Goal: Information Seeking & Learning: Get advice/opinions

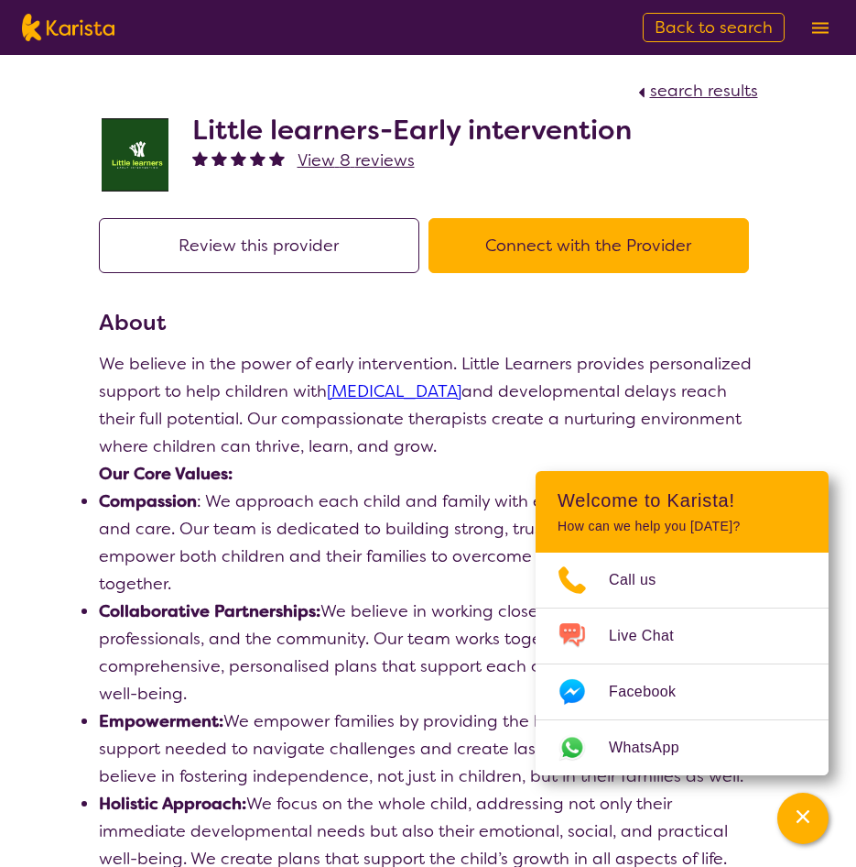
click at [142, 156] on img at bounding box center [135, 154] width 73 height 73
click at [579, 252] on button "Connect with the Provider" at bounding box center [589, 245] width 321 height 55
click at [437, 126] on h2 "Little learners-Early intervention" at bounding box center [412, 130] width 440 height 33
click at [329, 160] on span "View 8 reviews" at bounding box center [356, 160] width 117 height 22
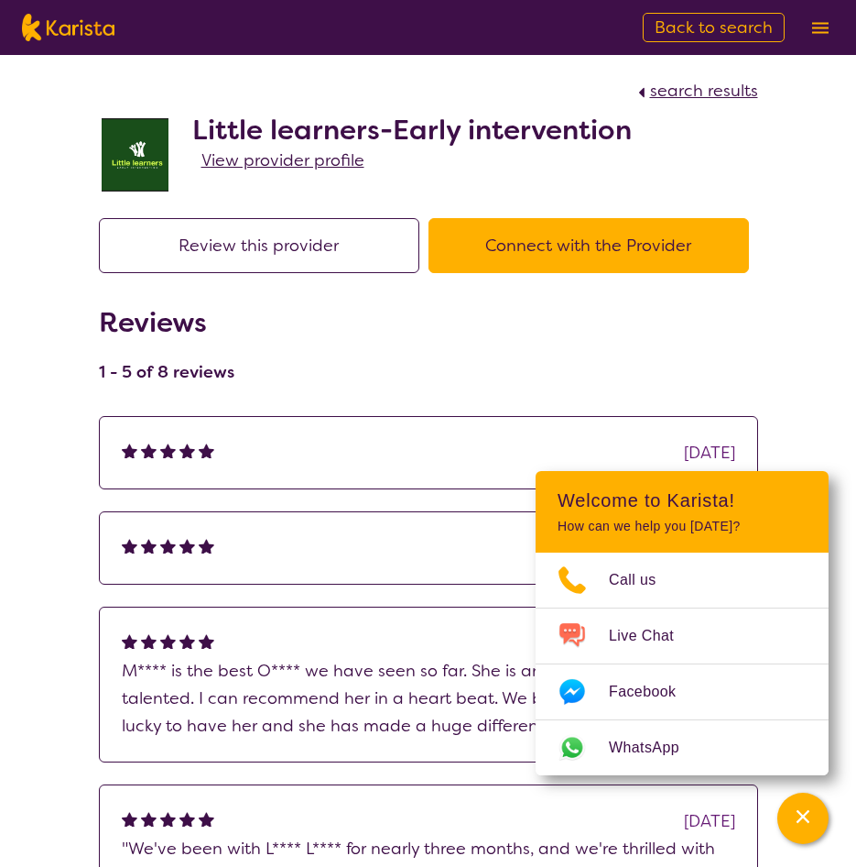
click at [689, 90] on span "search results" at bounding box center [704, 91] width 108 height 22
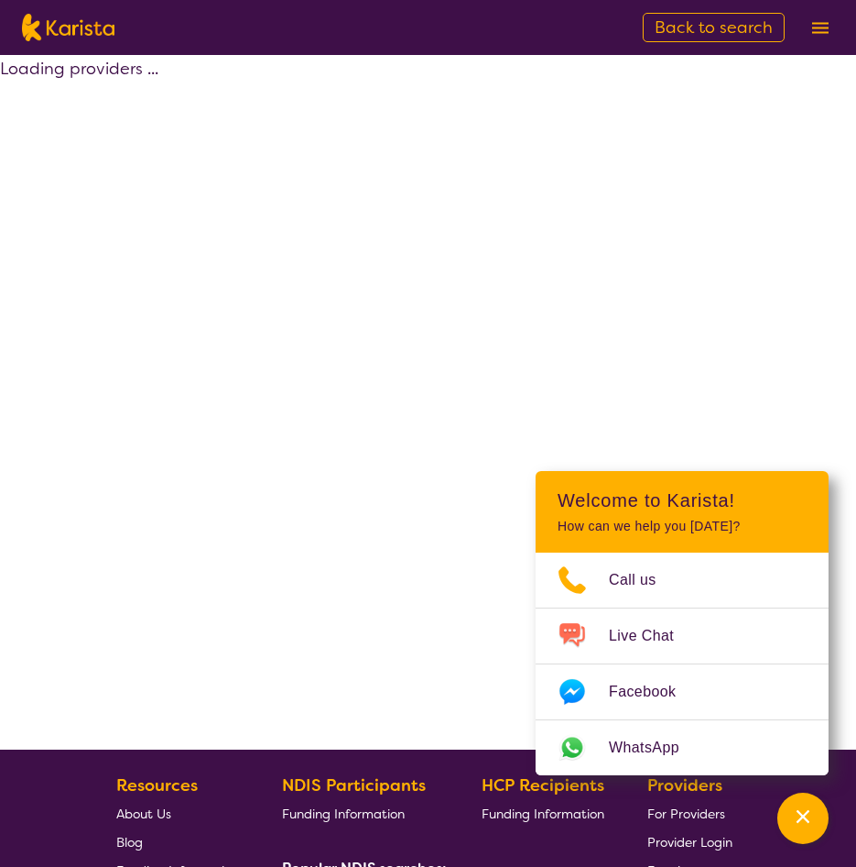
select select "by_score"
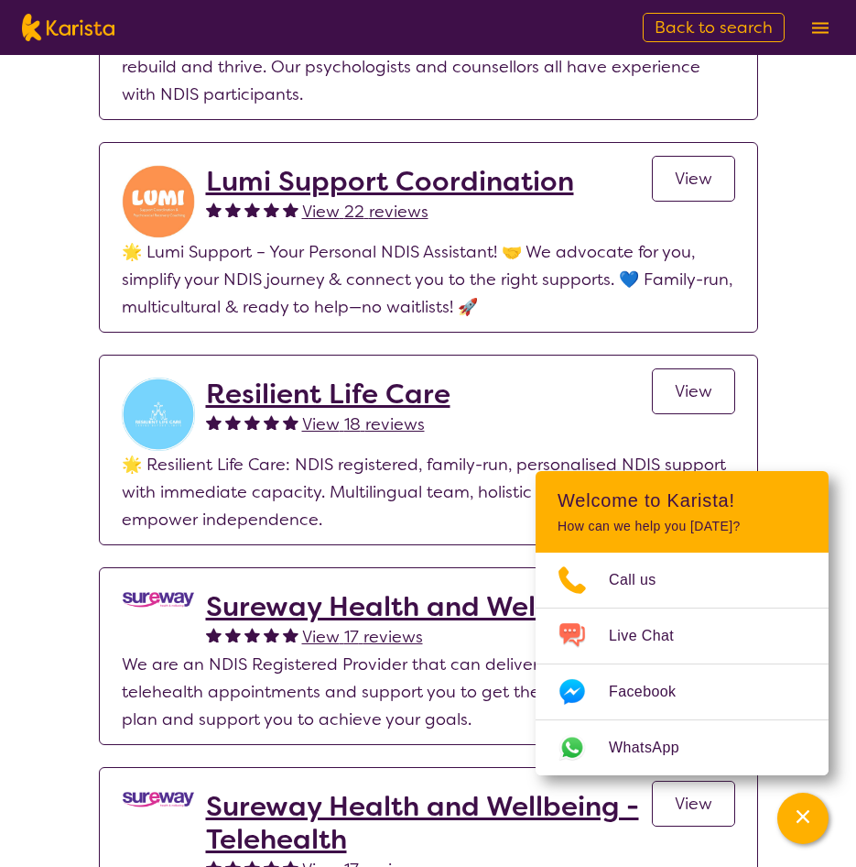
scroll to position [1294, 0]
